Goal: Check status: Check status

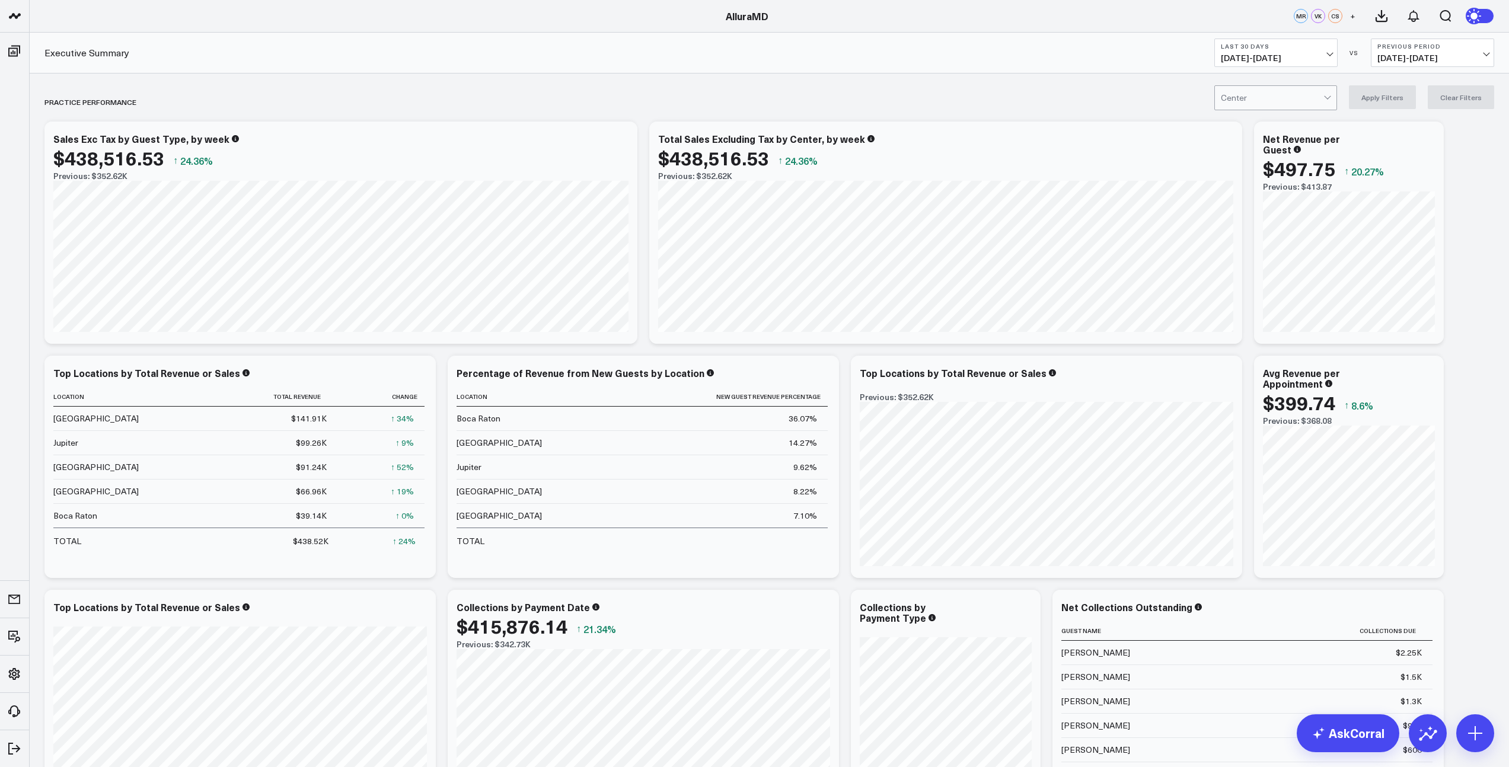
click at [1302, 57] on span "[DATE] - [DATE]" at bounding box center [1276, 57] width 110 height 9
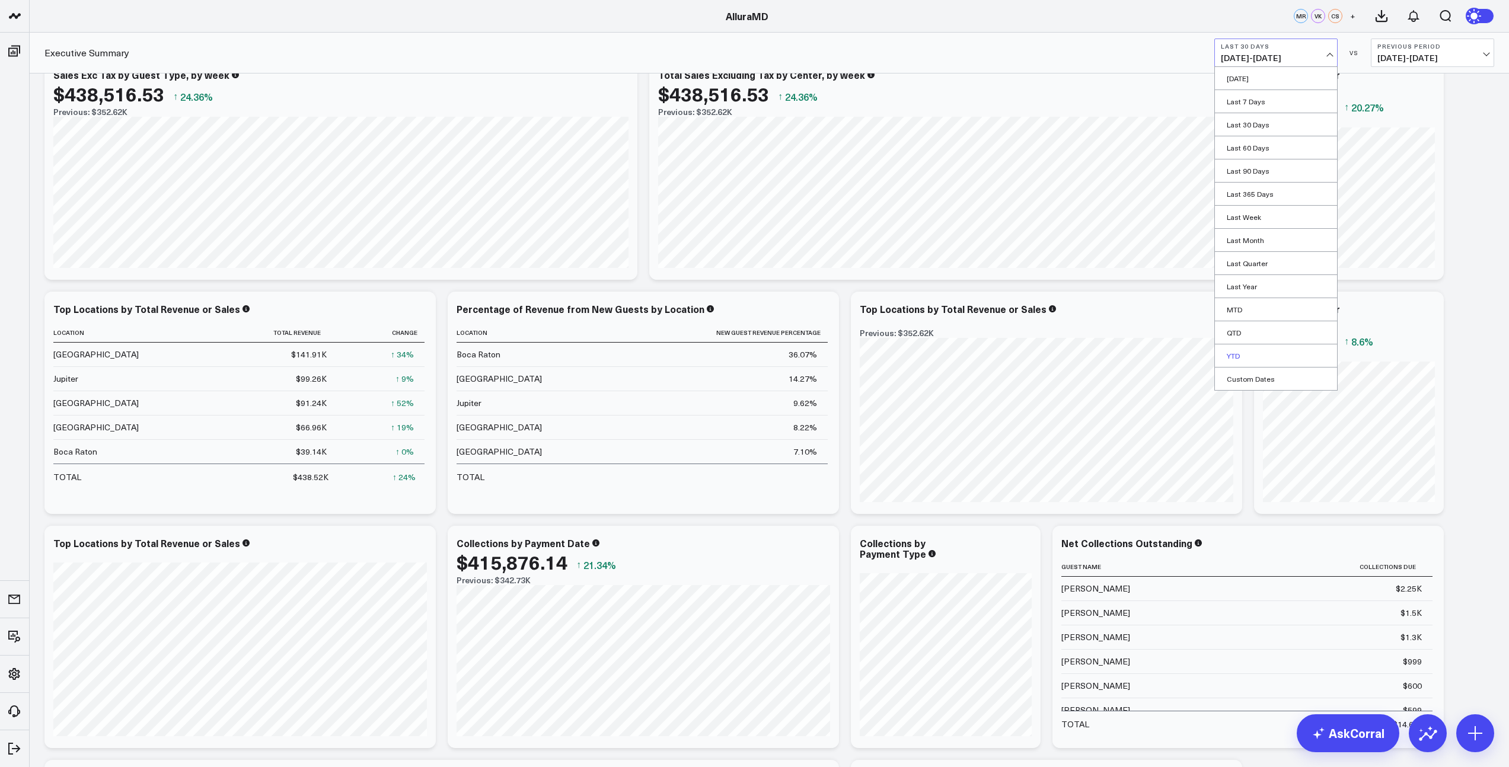
scroll to position [97, 0]
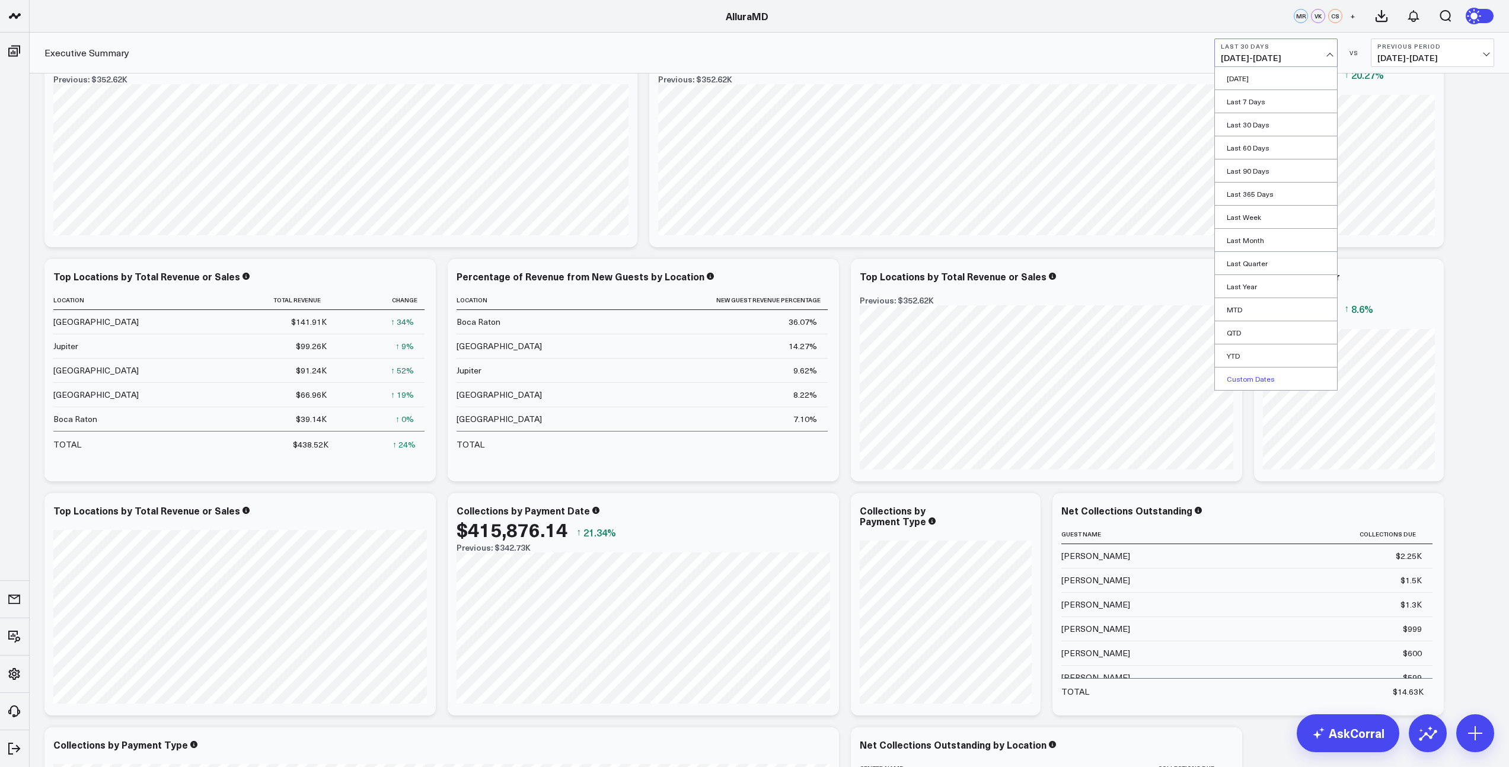
click at [1259, 373] on link "Custom Dates" at bounding box center [1276, 379] width 122 height 23
select select "9"
select select "2025"
click at [1276, 86] on select "January February March April May June July August September October November De…" at bounding box center [1262, 87] width 72 height 18
select select "2025"
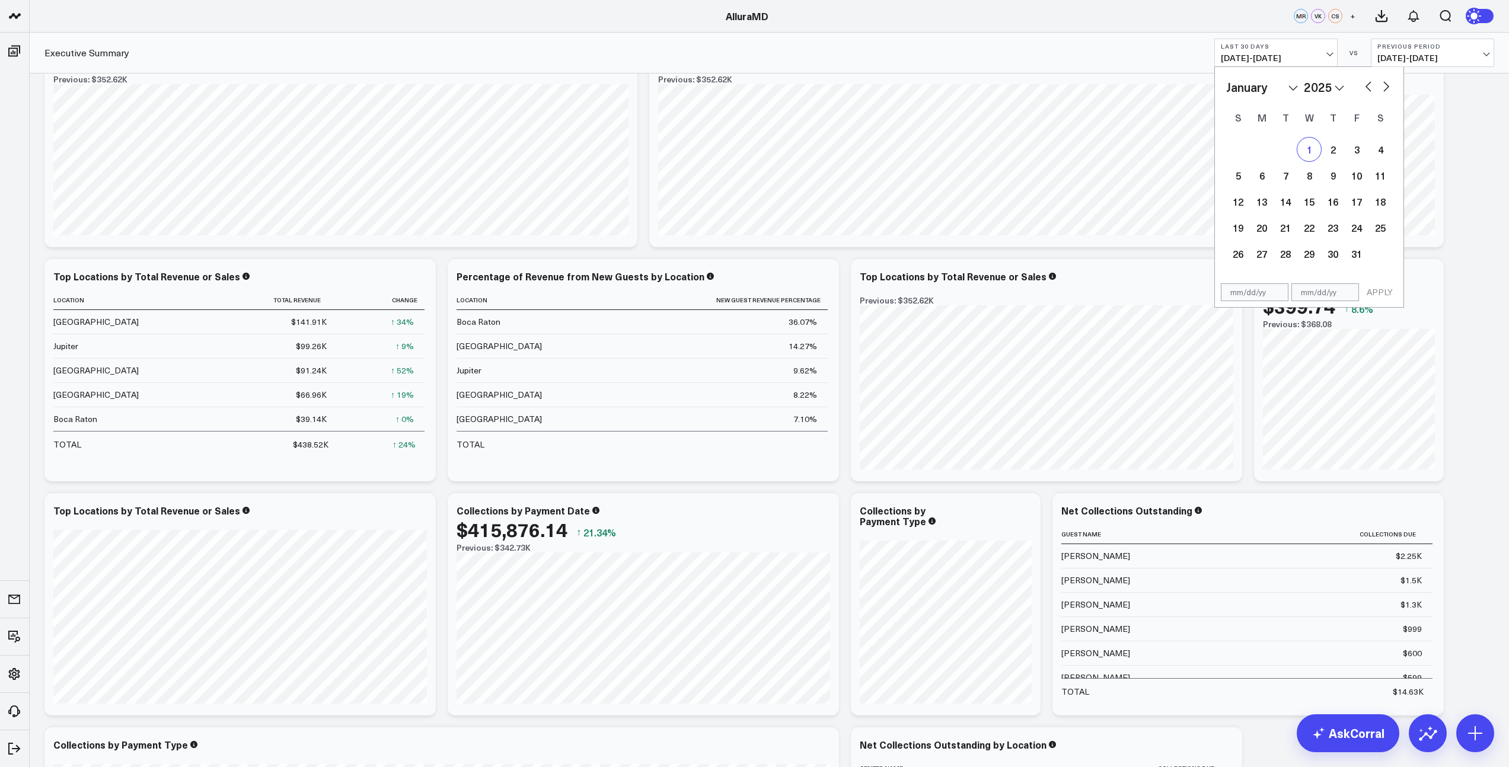
click at [1303, 145] on div "1" at bounding box center [1310, 150] width 24 height 24
type input "[DATE]"
select select "2025"
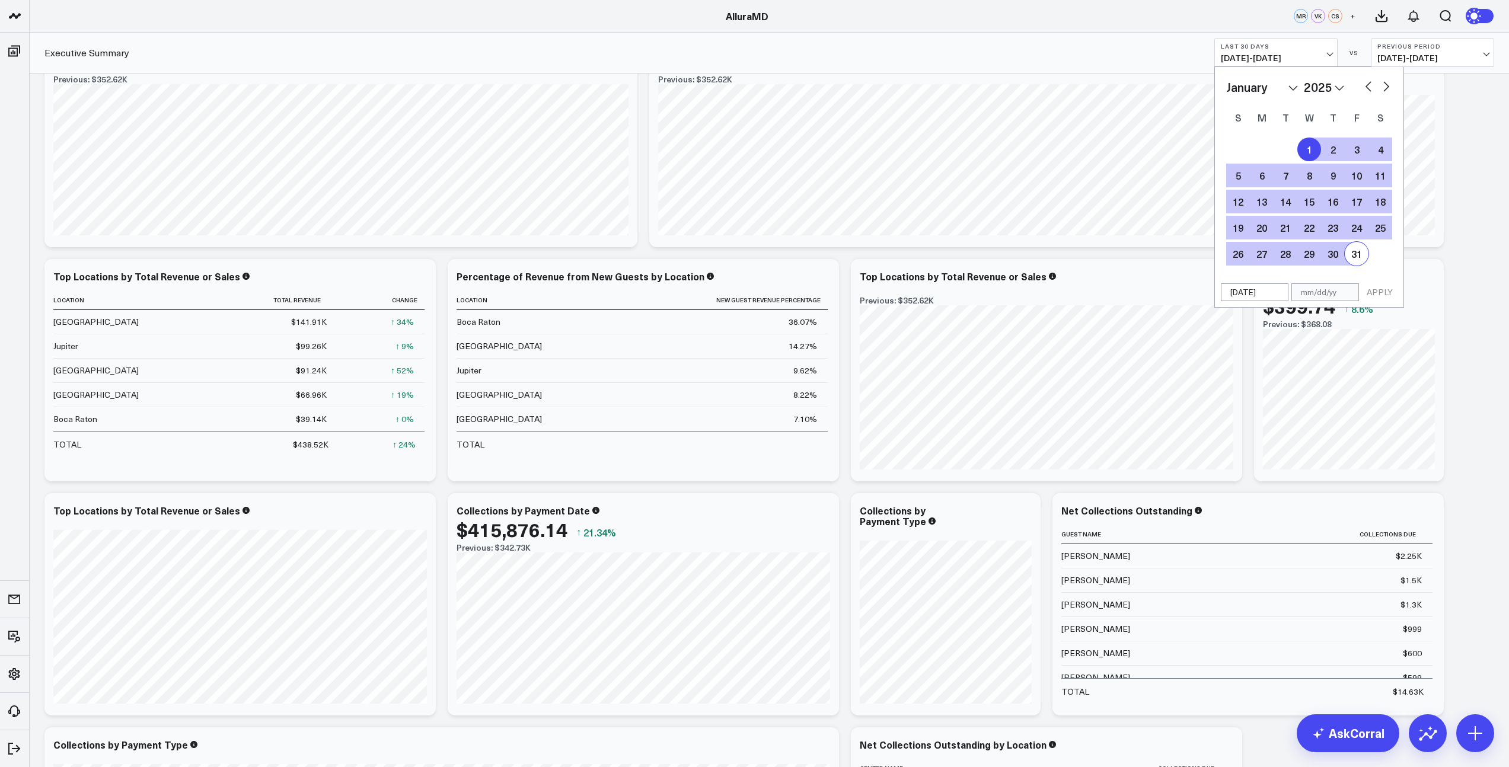
click at [1354, 259] on div "31" at bounding box center [1357, 254] width 24 height 24
type input "[DATE]"
select select "2025"
click at [1376, 294] on button "APPLY" at bounding box center [1380, 292] width 36 height 18
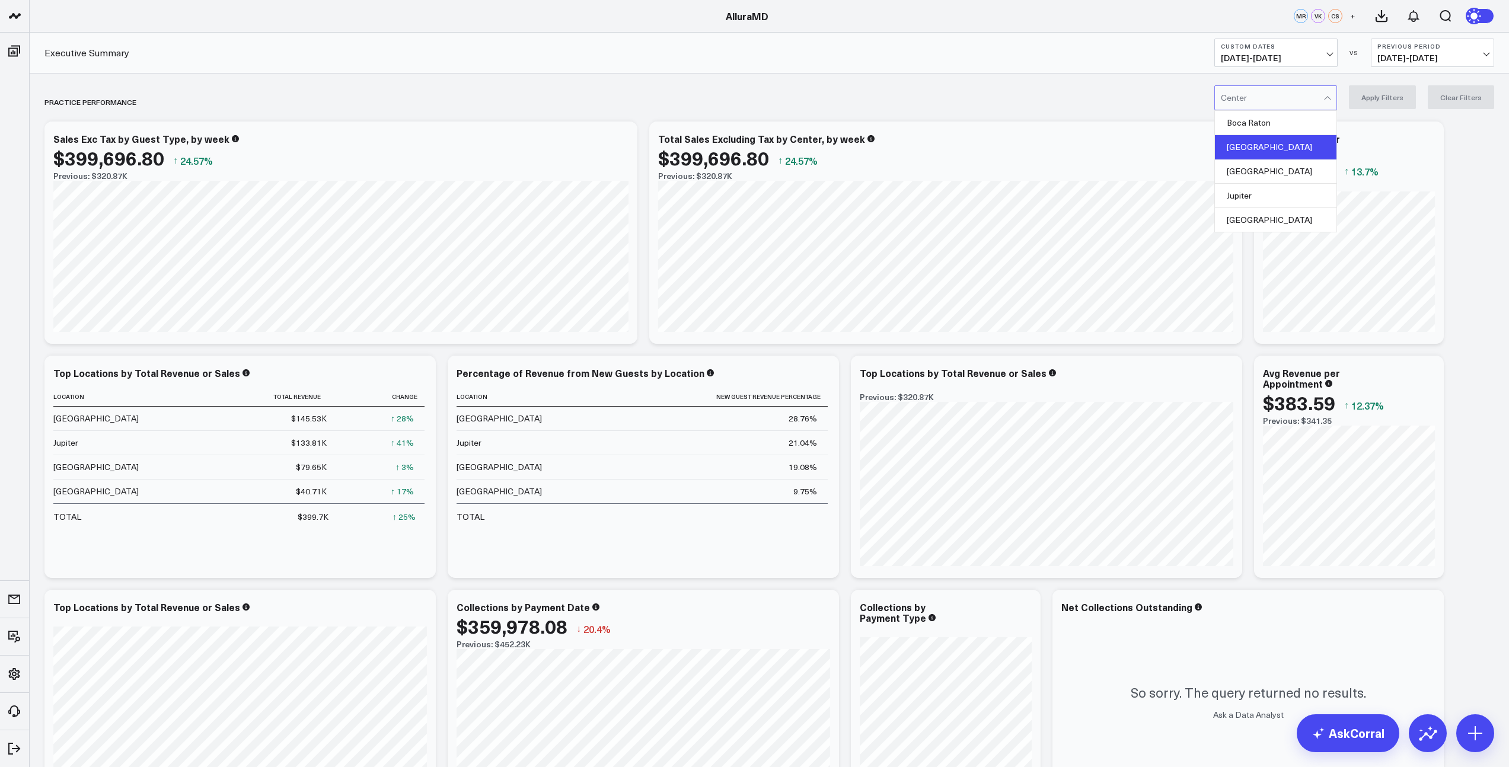
click at [1257, 144] on div "[GEOGRAPHIC_DATA]" at bounding box center [1276, 147] width 122 height 24
click at [1098, 90] on div "PRACTICE PERFORMANCE" at bounding box center [701, 101] width 1314 height 27
